Goal: Navigation & Orientation: Understand site structure

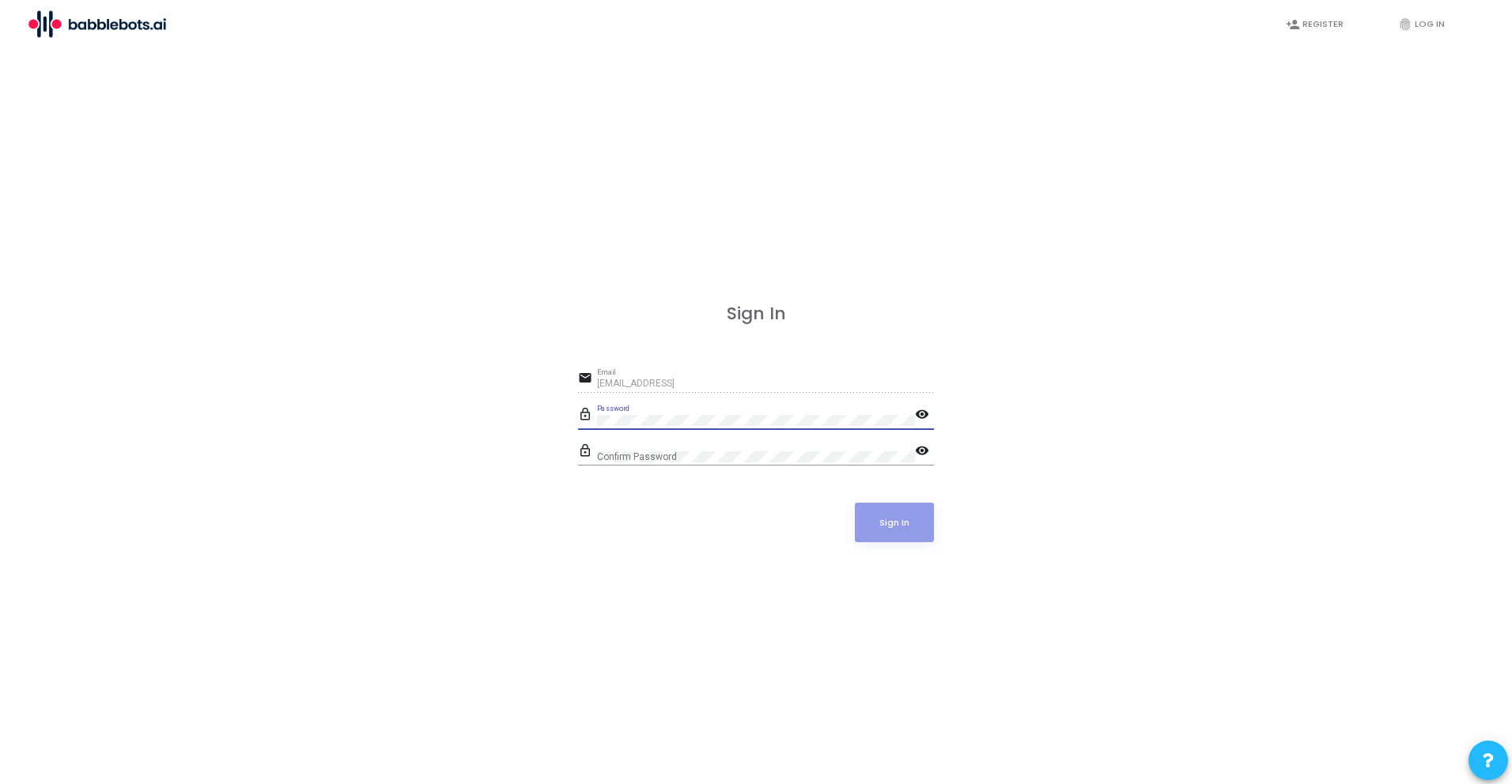
click at [521, 655] on div "Sign In email [EMAIL_ADDRESS] Email lock_outline Password visibility lock_outli…" at bounding box center [755, 440] width 1476 height 784
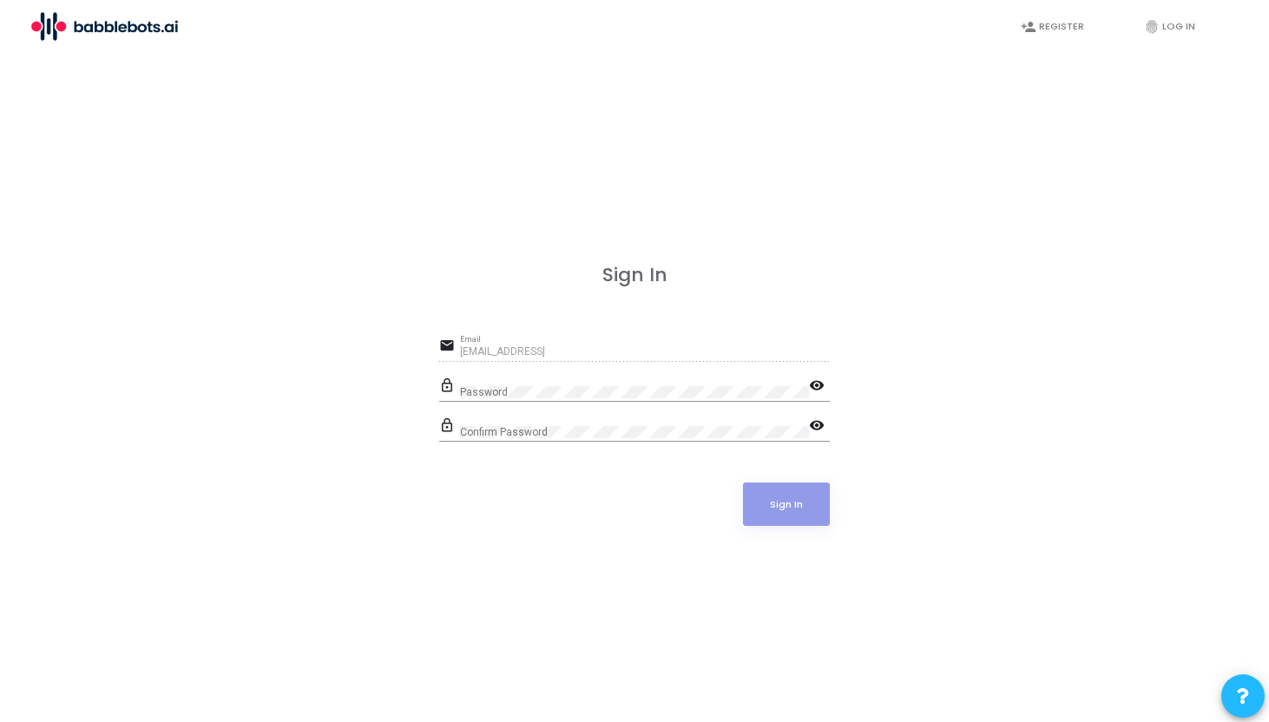
click at [540, 385] on div "Password" at bounding box center [634, 388] width 349 height 27
click at [809, 382] on mat-icon "visibility" at bounding box center [819, 387] width 21 height 21
click at [812, 382] on mat-icon "visibility_off" at bounding box center [819, 387] width 21 height 21
drag, startPoint x: 664, startPoint y: 279, endPoint x: 601, endPoint y: 279, distance: 63.4
click at [601, 279] on h3 "Sign In" at bounding box center [634, 275] width 391 height 23
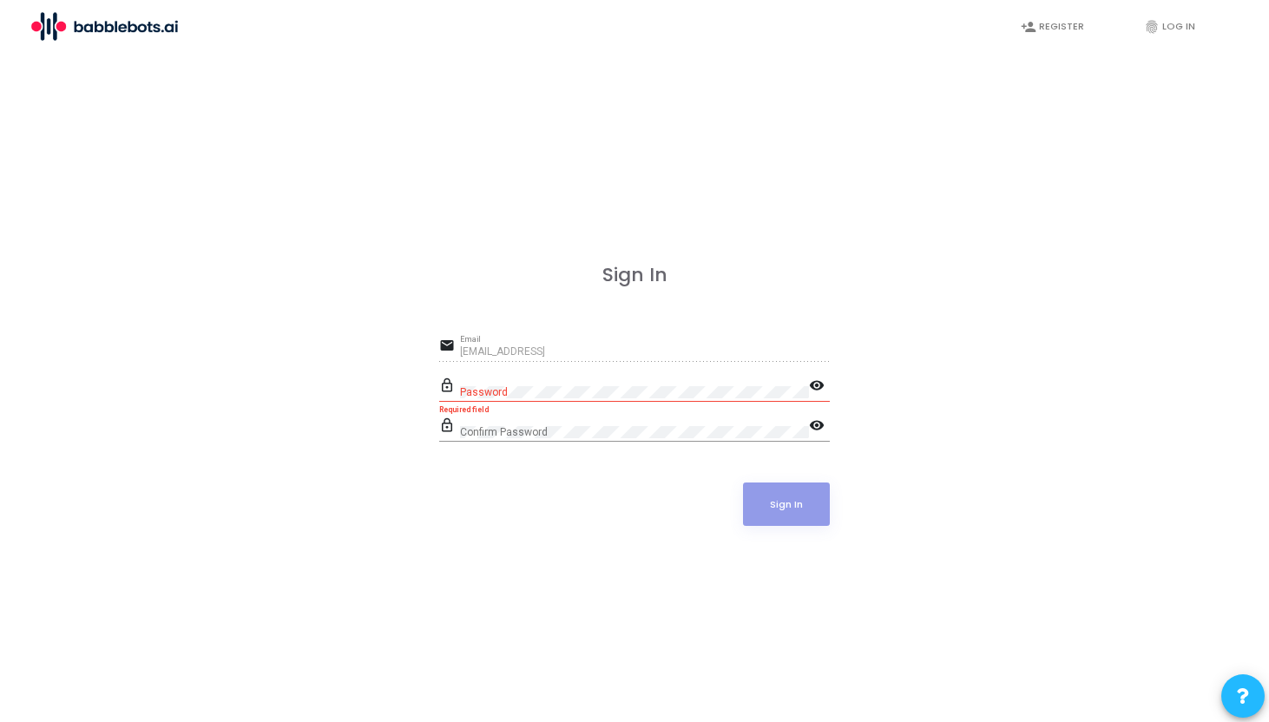
click at [630, 299] on div "Sign In email safal@babblebots.ai Email lock_outline Password visibility Requir…" at bounding box center [634, 414] width 391 height 300
click at [503, 398] on div "Password" at bounding box center [634, 388] width 349 height 27
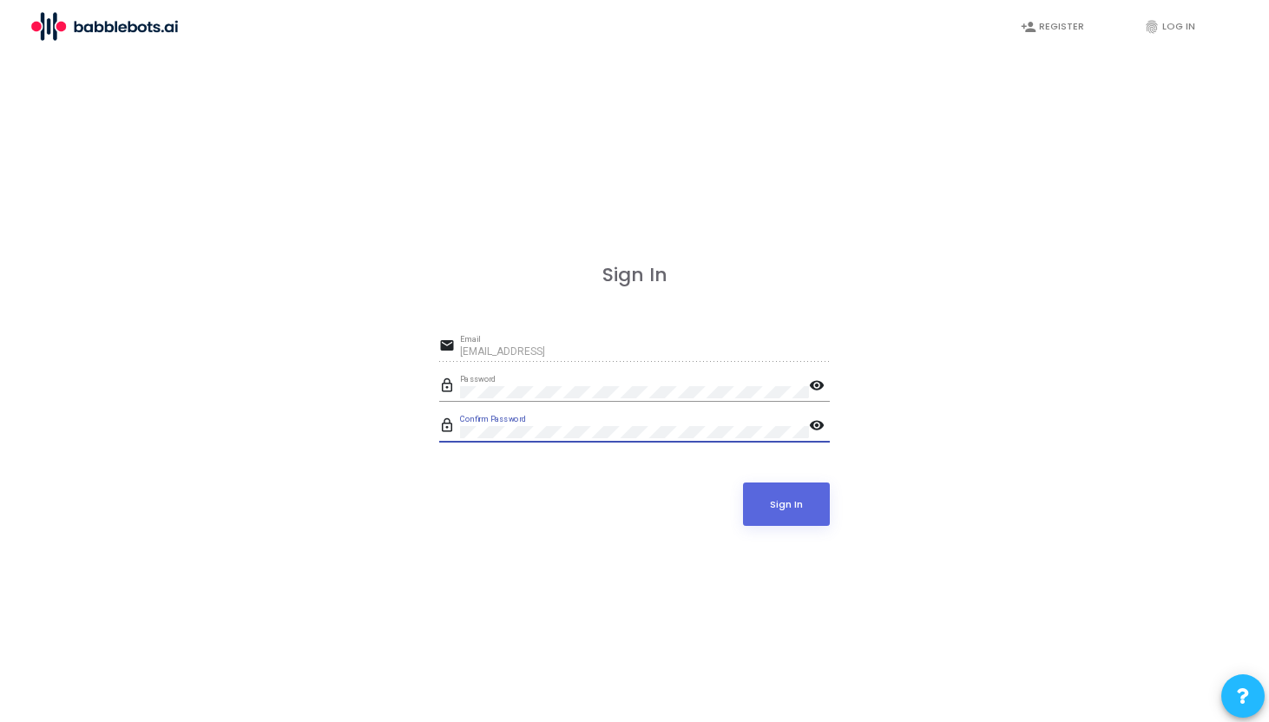
click at [449, 502] on div "Sign In" at bounding box center [634, 504] width 391 height 43
click at [773, 501] on button "Sign In" at bounding box center [787, 504] width 88 height 43
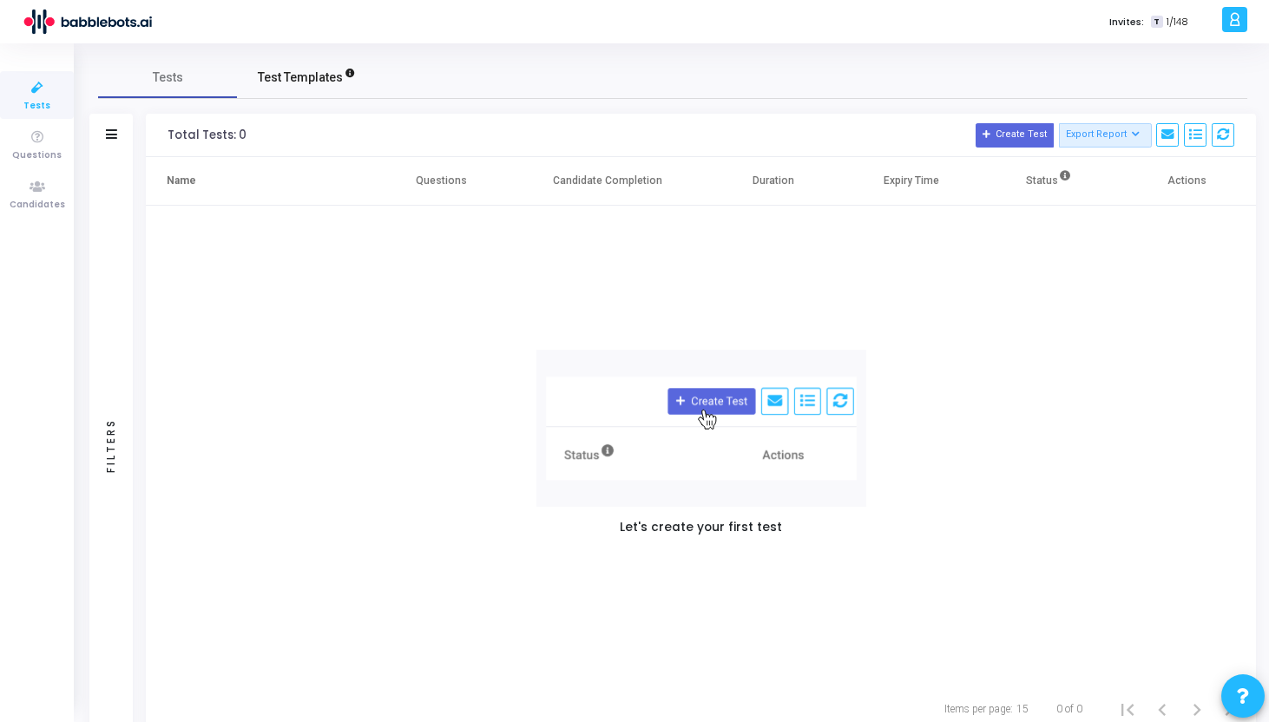
click at [322, 83] on span "Test Templates" at bounding box center [300, 78] width 85 height 18
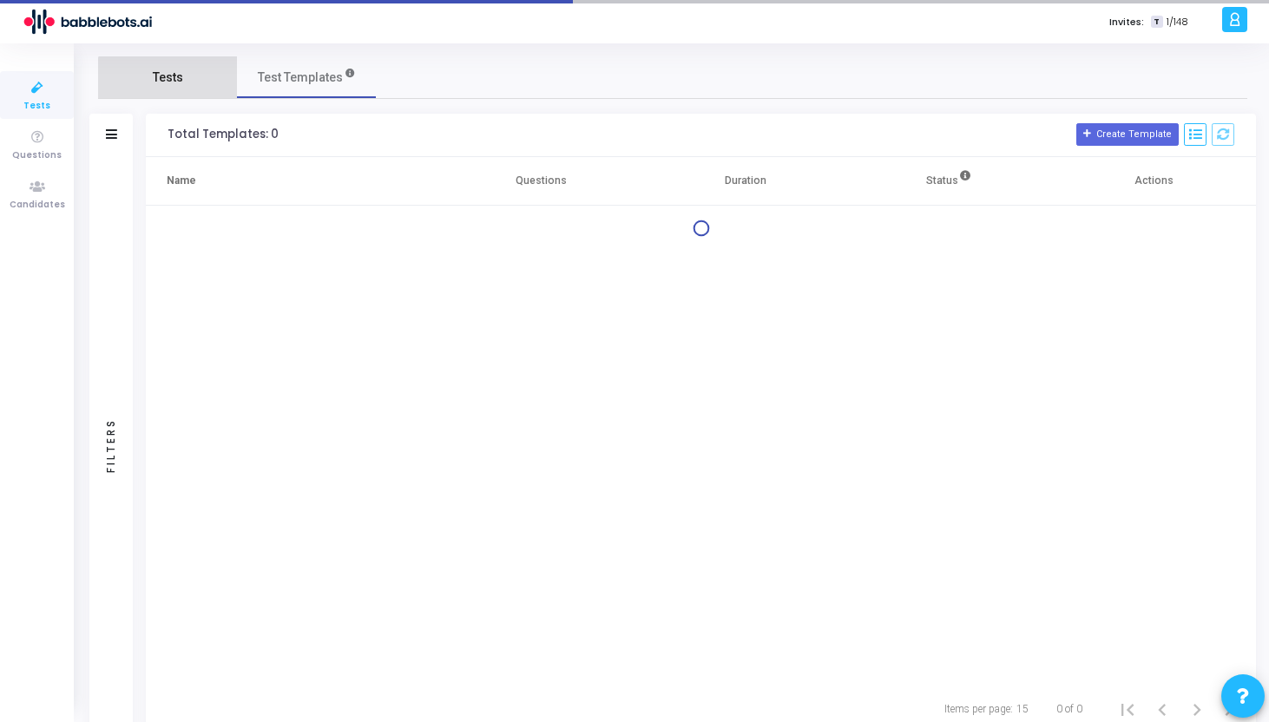
click at [187, 89] on link "Tests" at bounding box center [167, 77] width 139 height 42
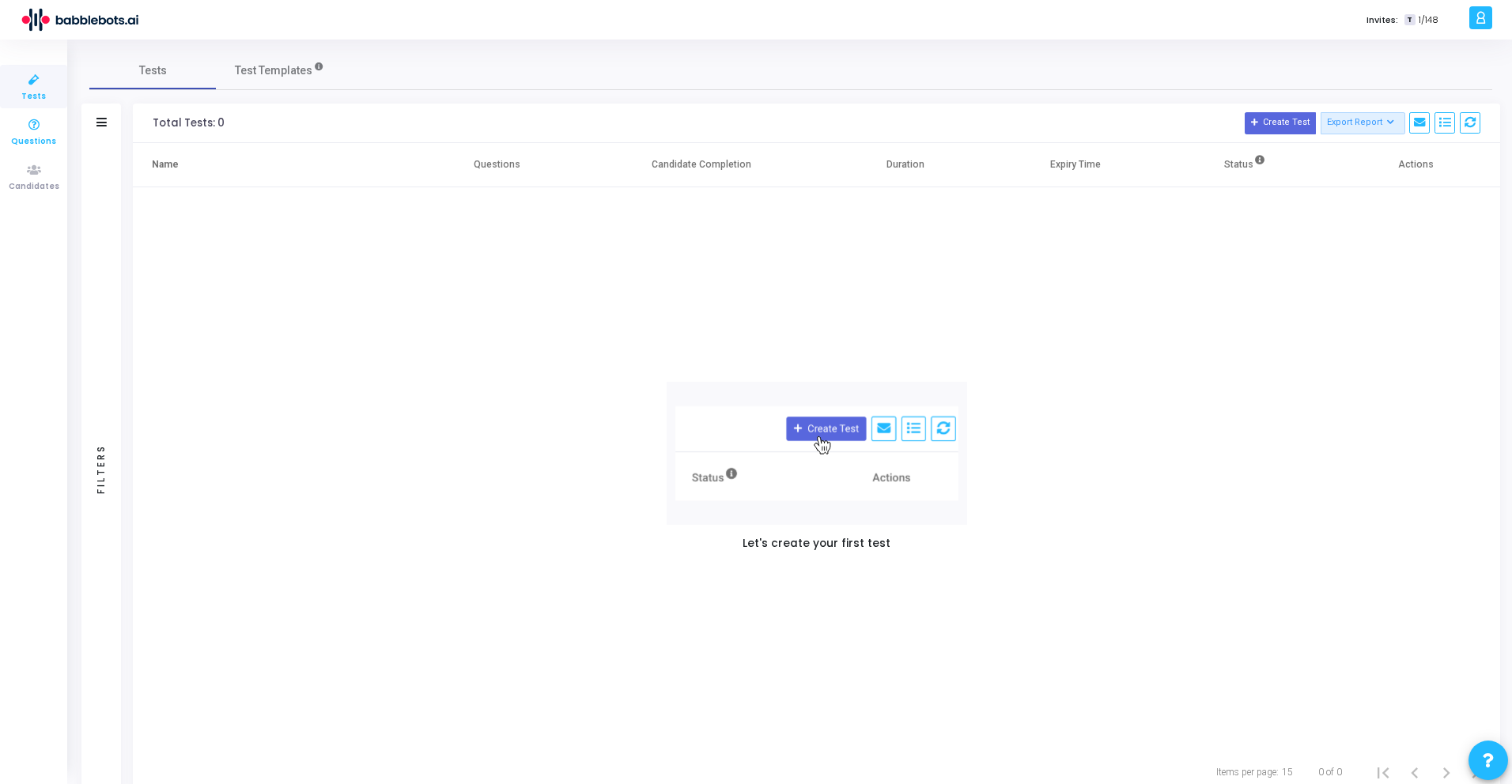
click at [39, 145] on span "Questions" at bounding box center [33, 141] width 45 height 14
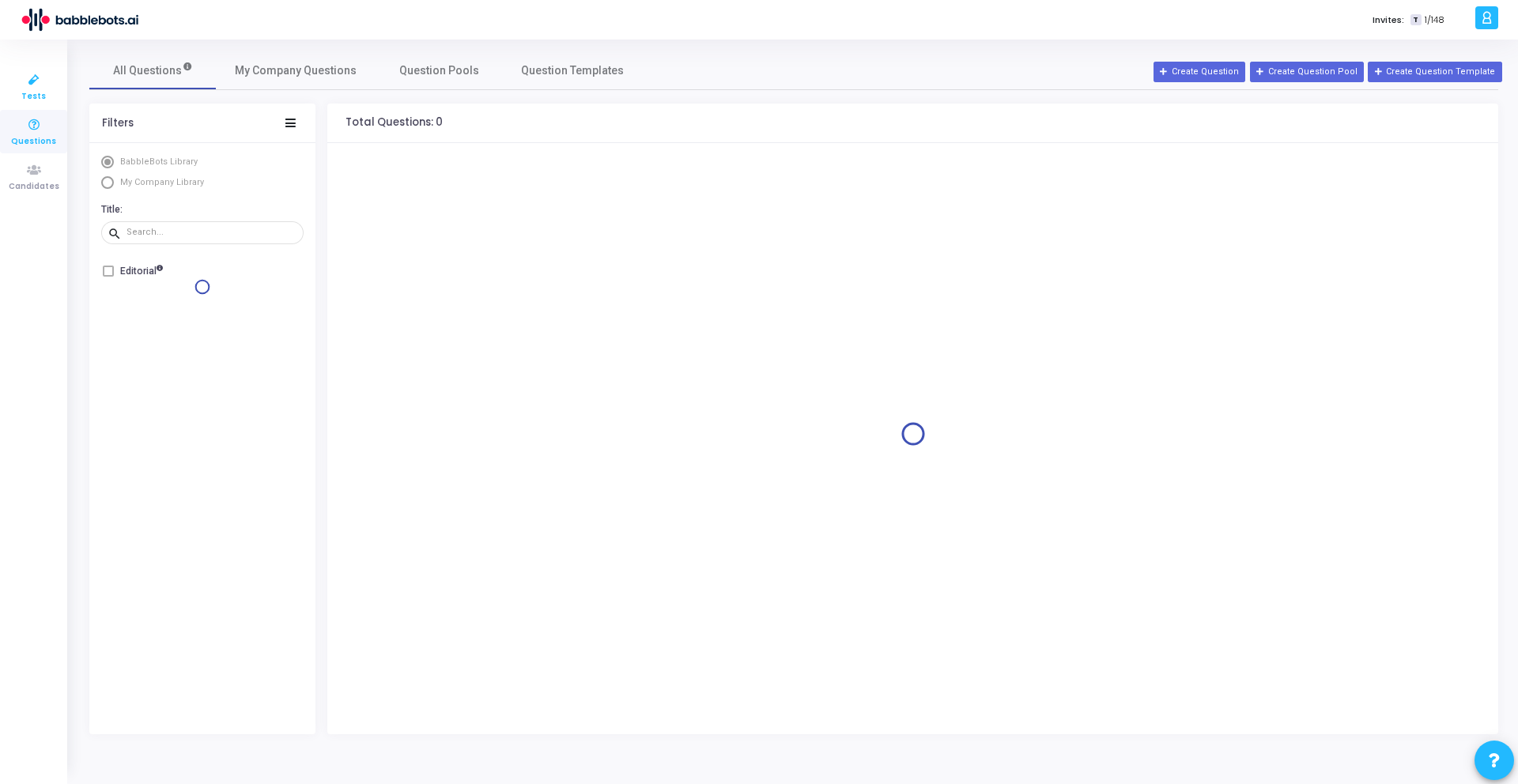
click at [39, 87] on icon at bounding box center [34, 80] width 33 height 20
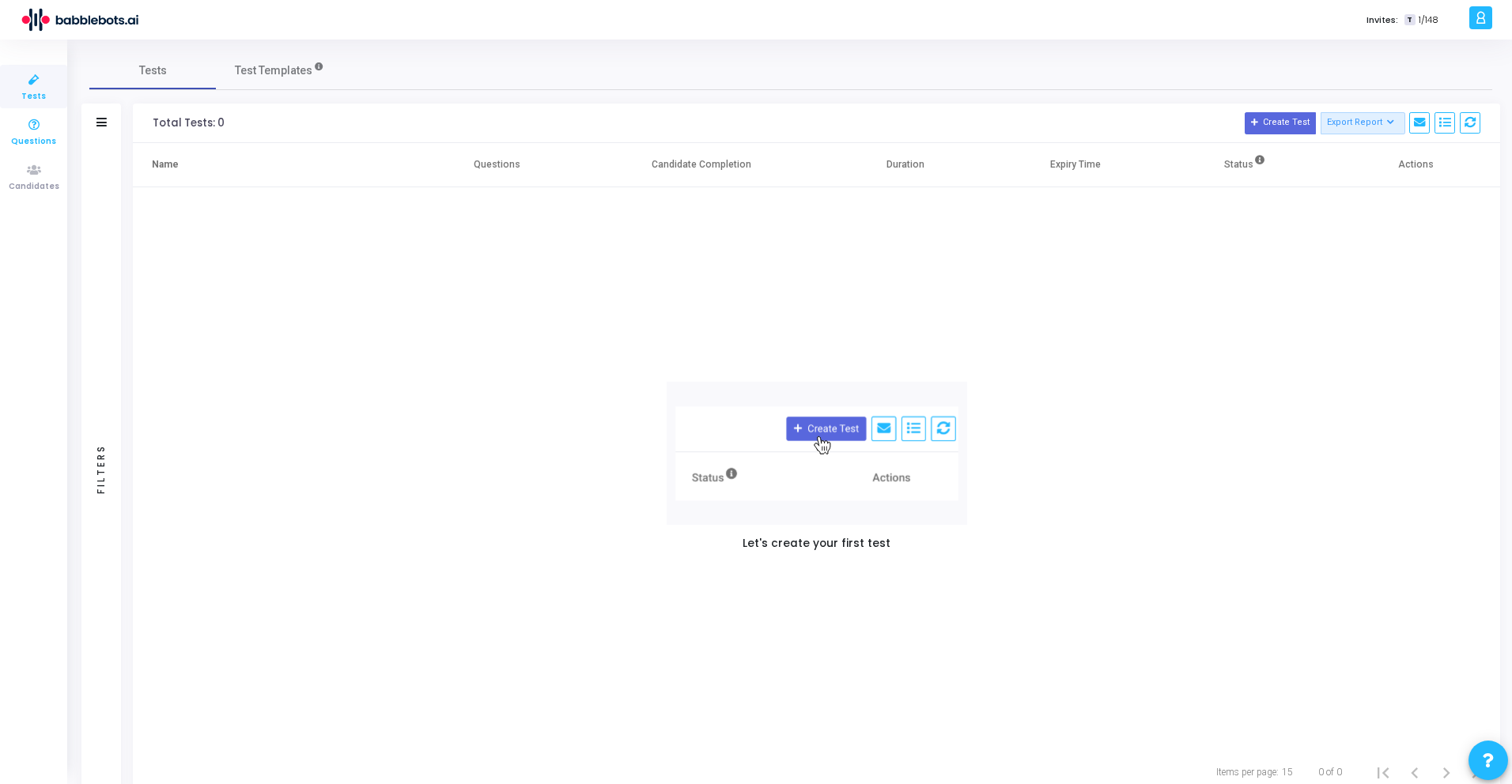
click at [63, 131] on link "Questions" at bounding box center [34, 132] width 67 height 44
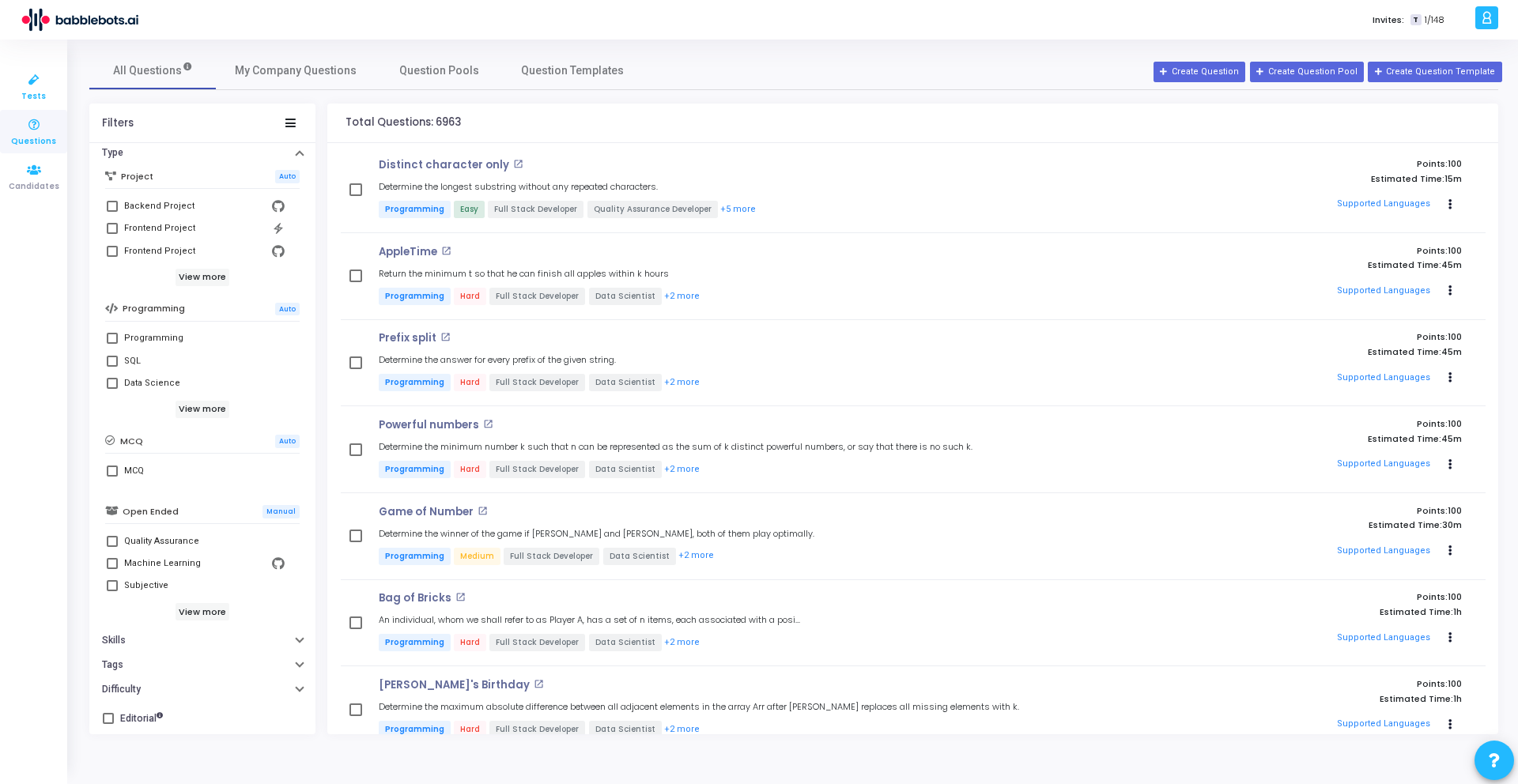
click at [33, 90] on span "Tests" at bounding box center [33, 97] width 25 height 14
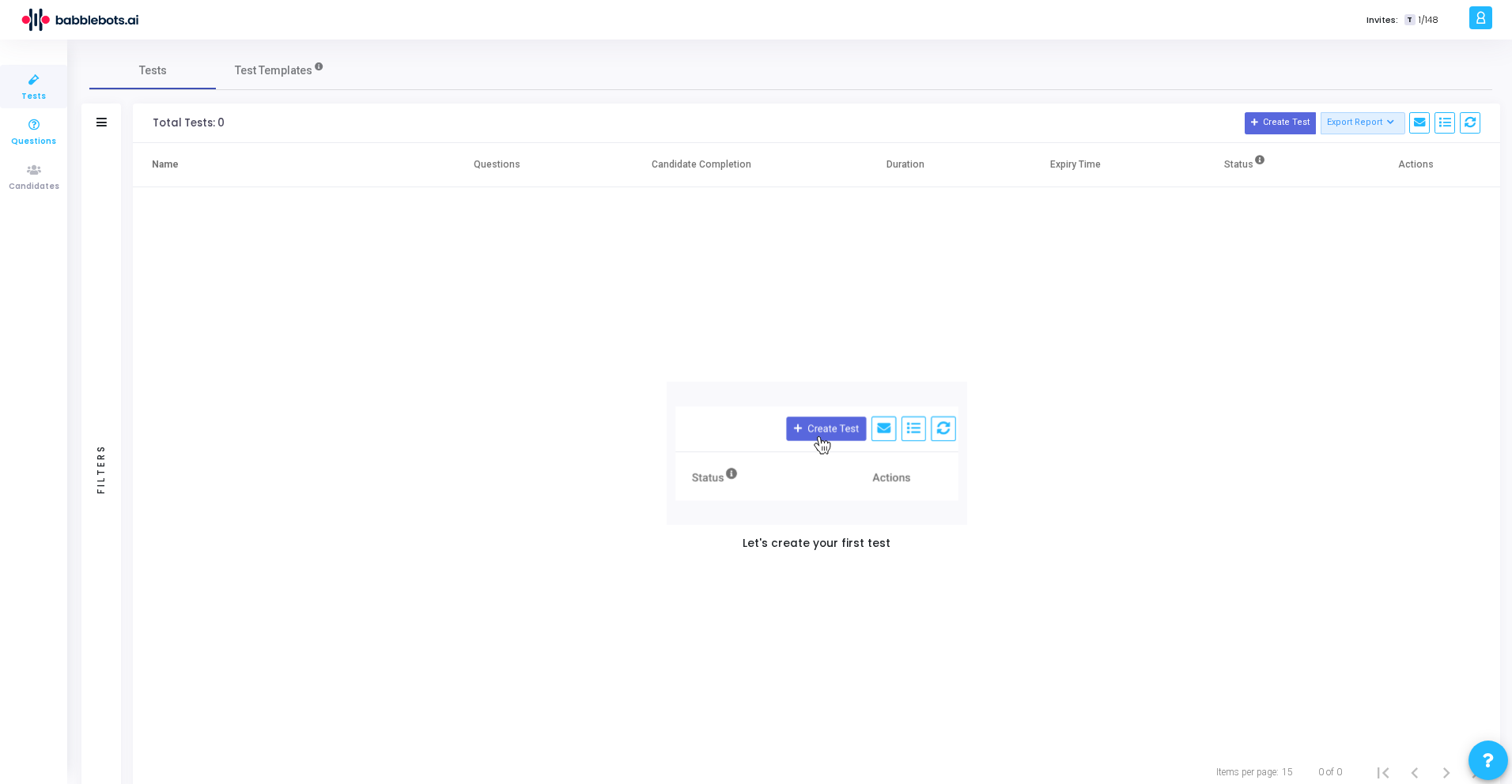
click at [37, 137] on span "Questions" at bounding box center [33, 141] width 45 height 14
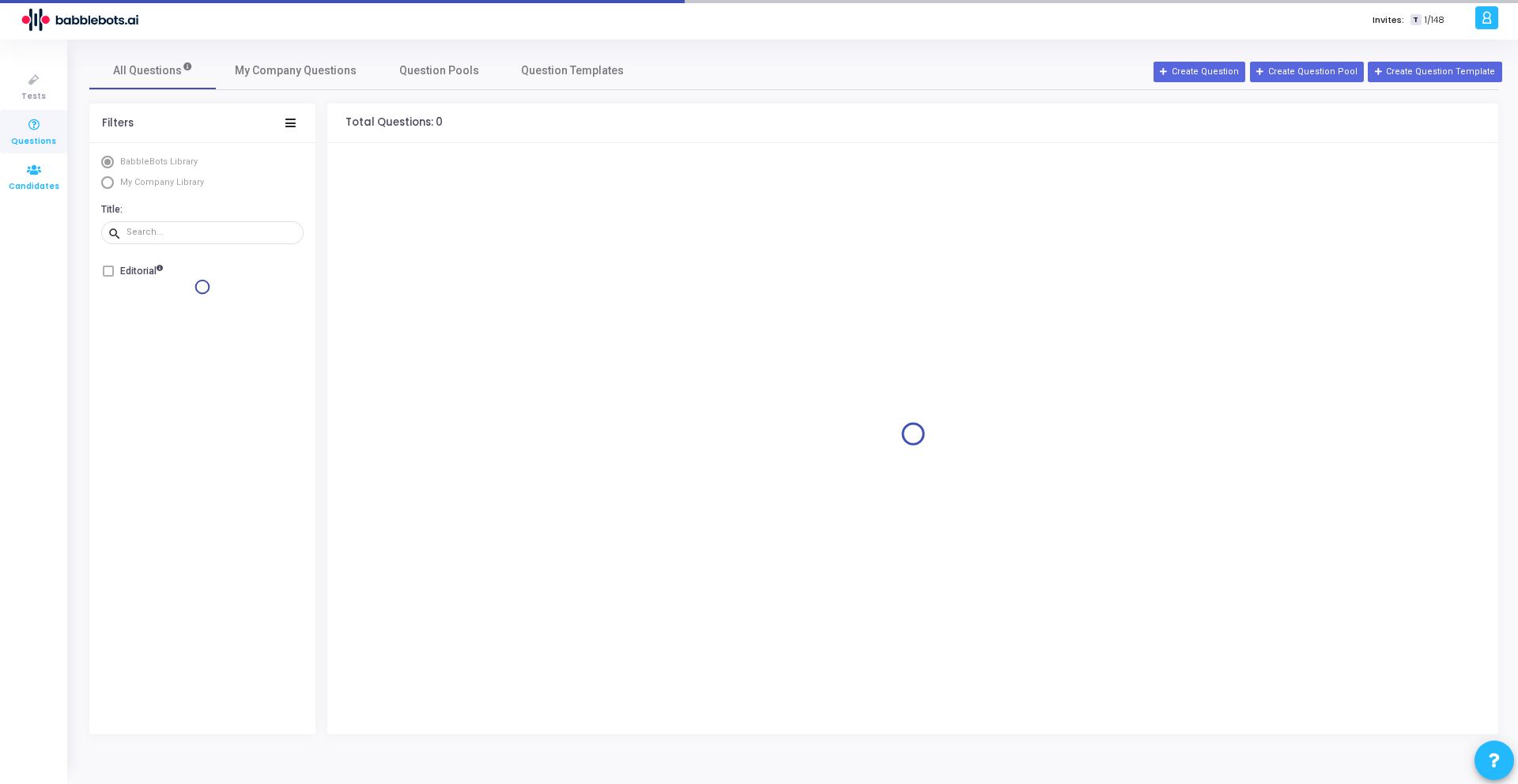
click at [38, 183] on span "Candidates" at bounding box center [35, 187] width 51 height 14
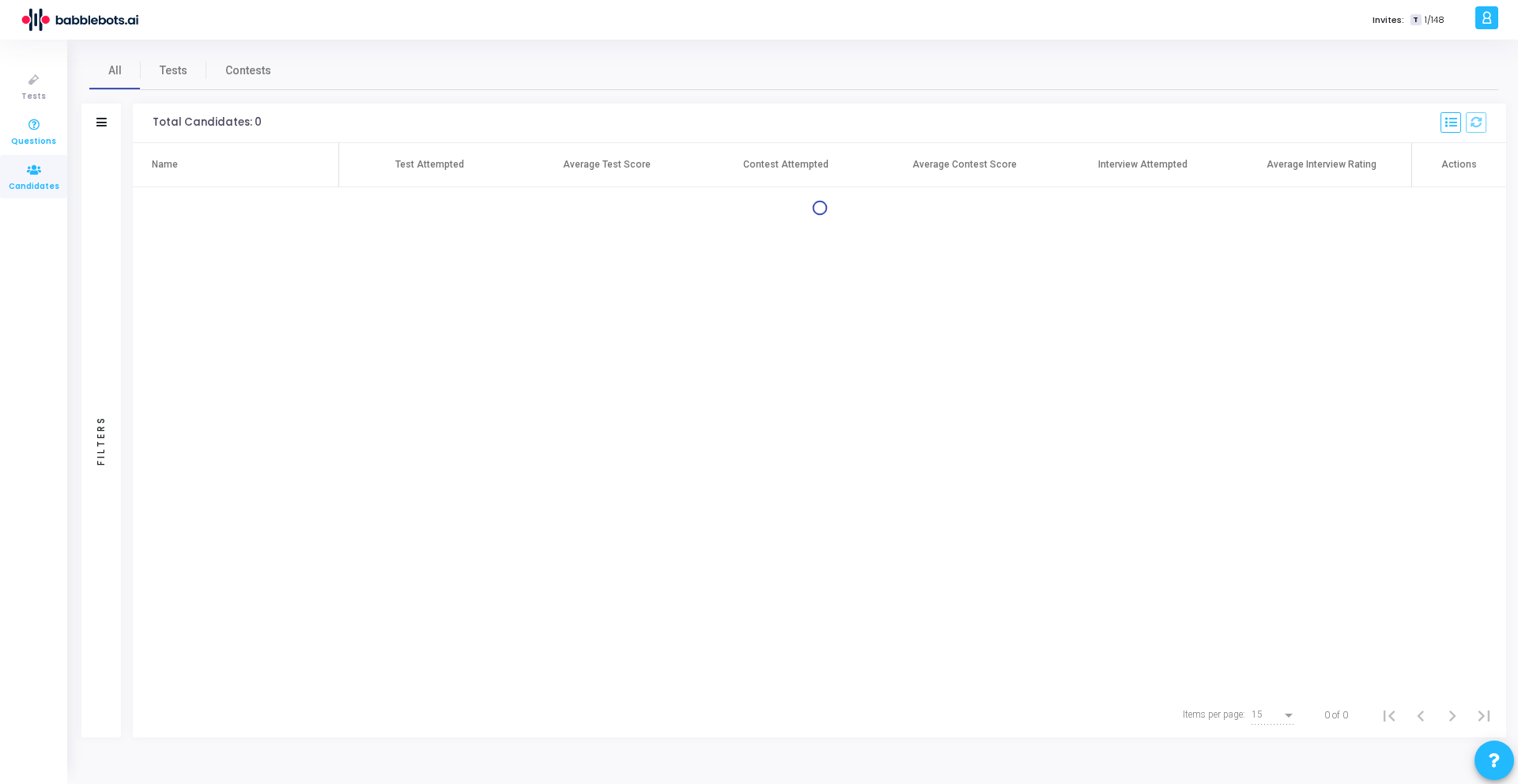
click at [38, 131] on icon at bounding box center [34, 126] width 33 height 20
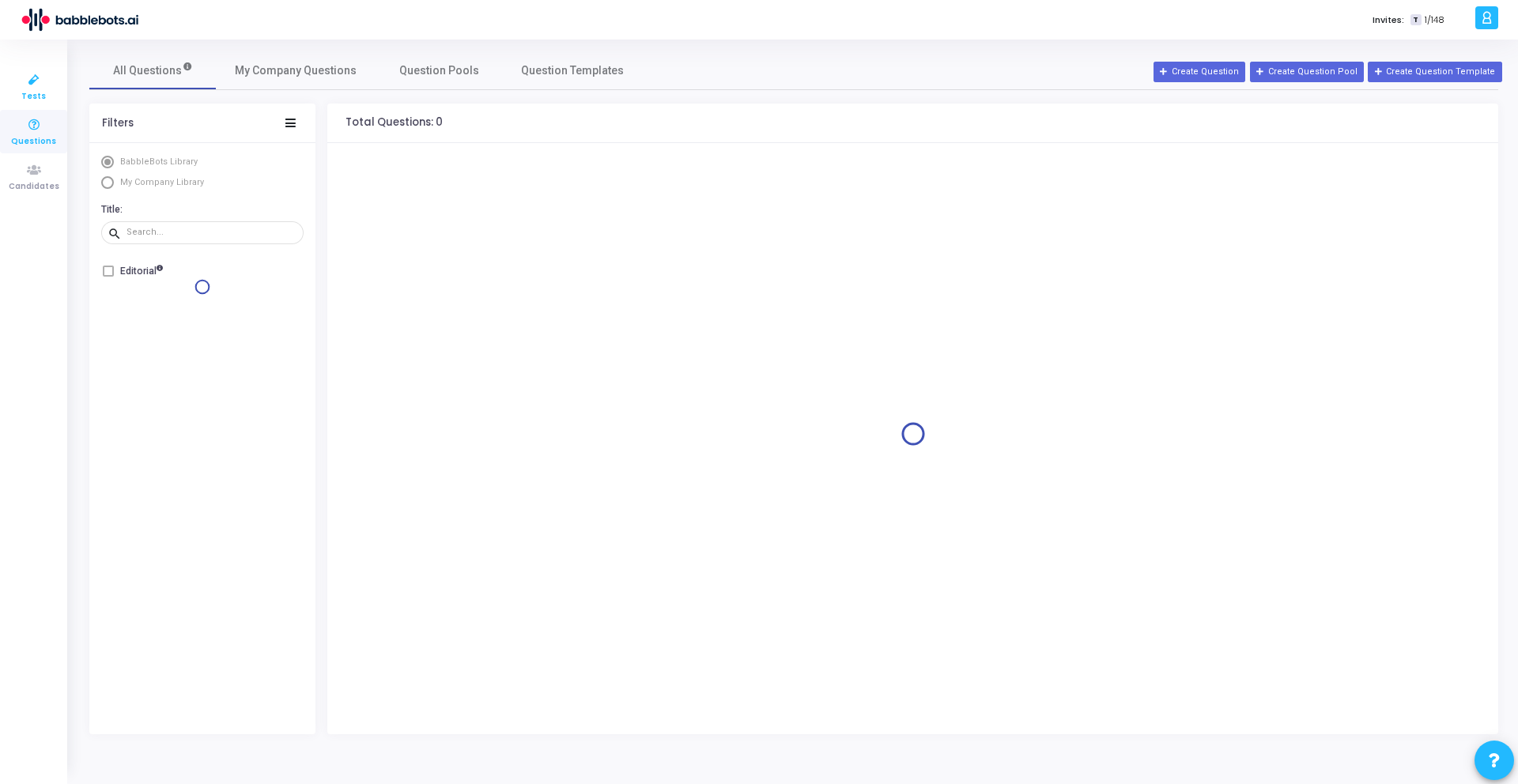
click at [38, 94] on span "Tests" at bounding box center [33, 97] width 25 height 14
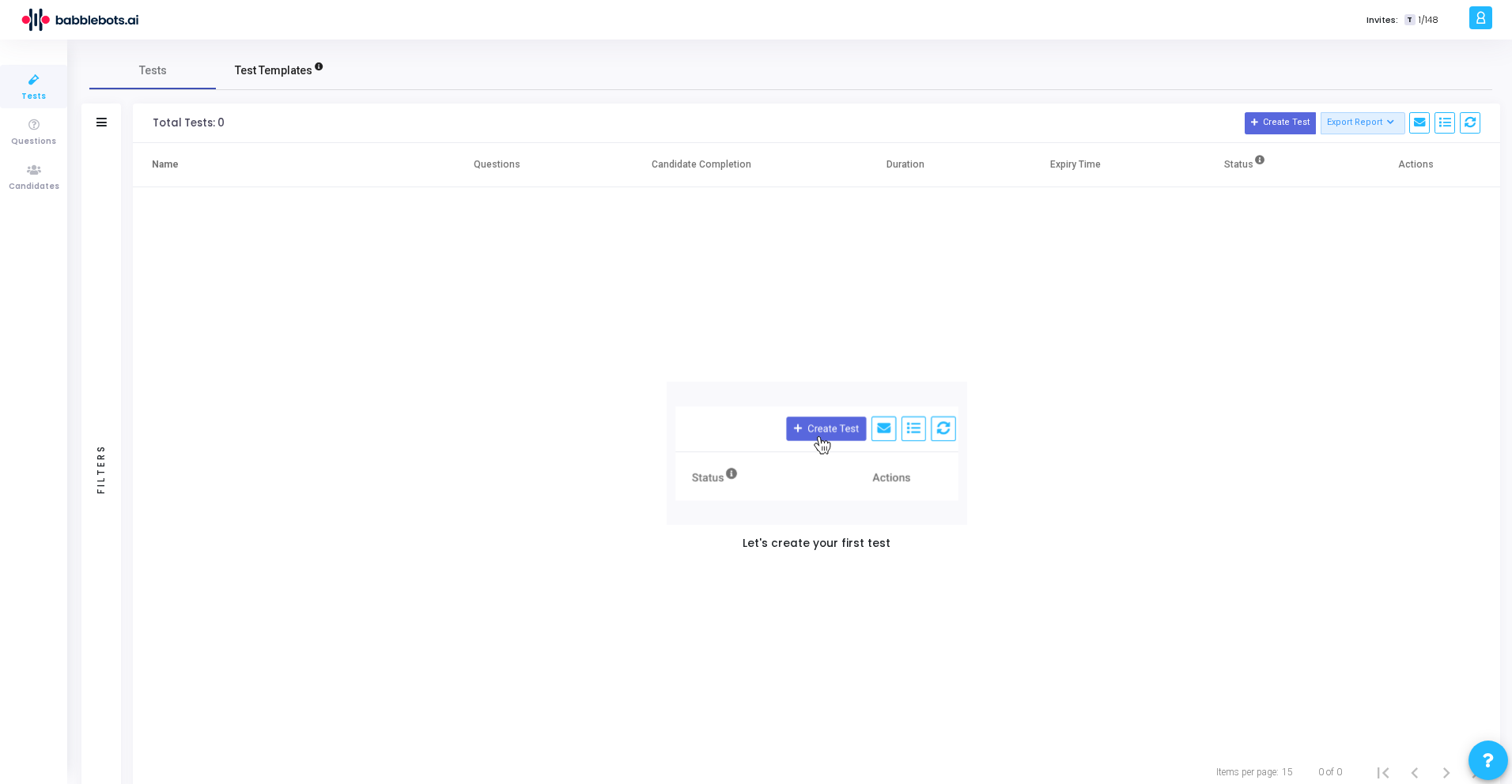
click at [257, 80] on link "Test Templates" at bounding box center [279, 70] width 127 height 38
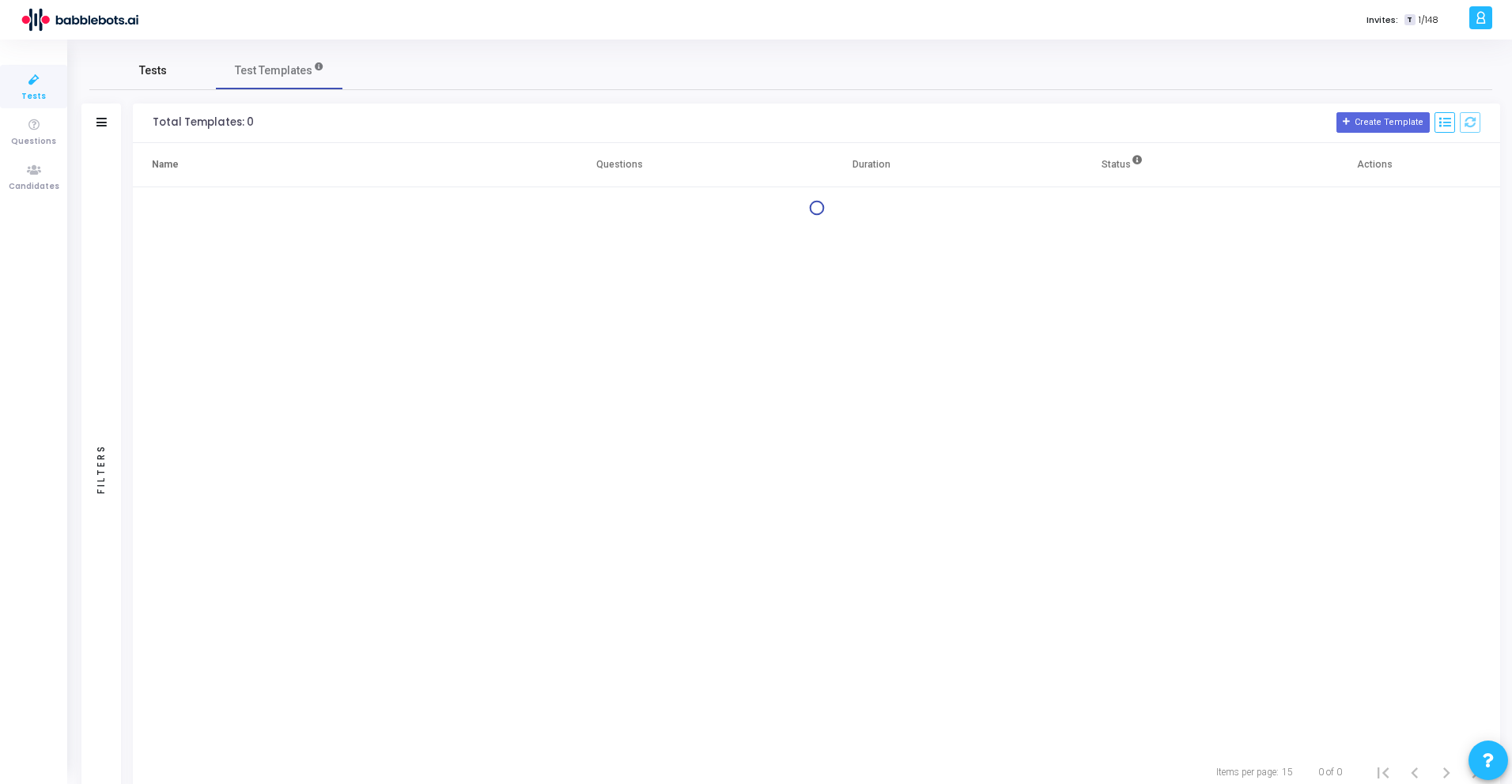
click at [183, 81] on link "Tests" at bounding box center [152, 70] width 127 height 38
